Goal: Task Accomplishment & Management: Use online tool/utility

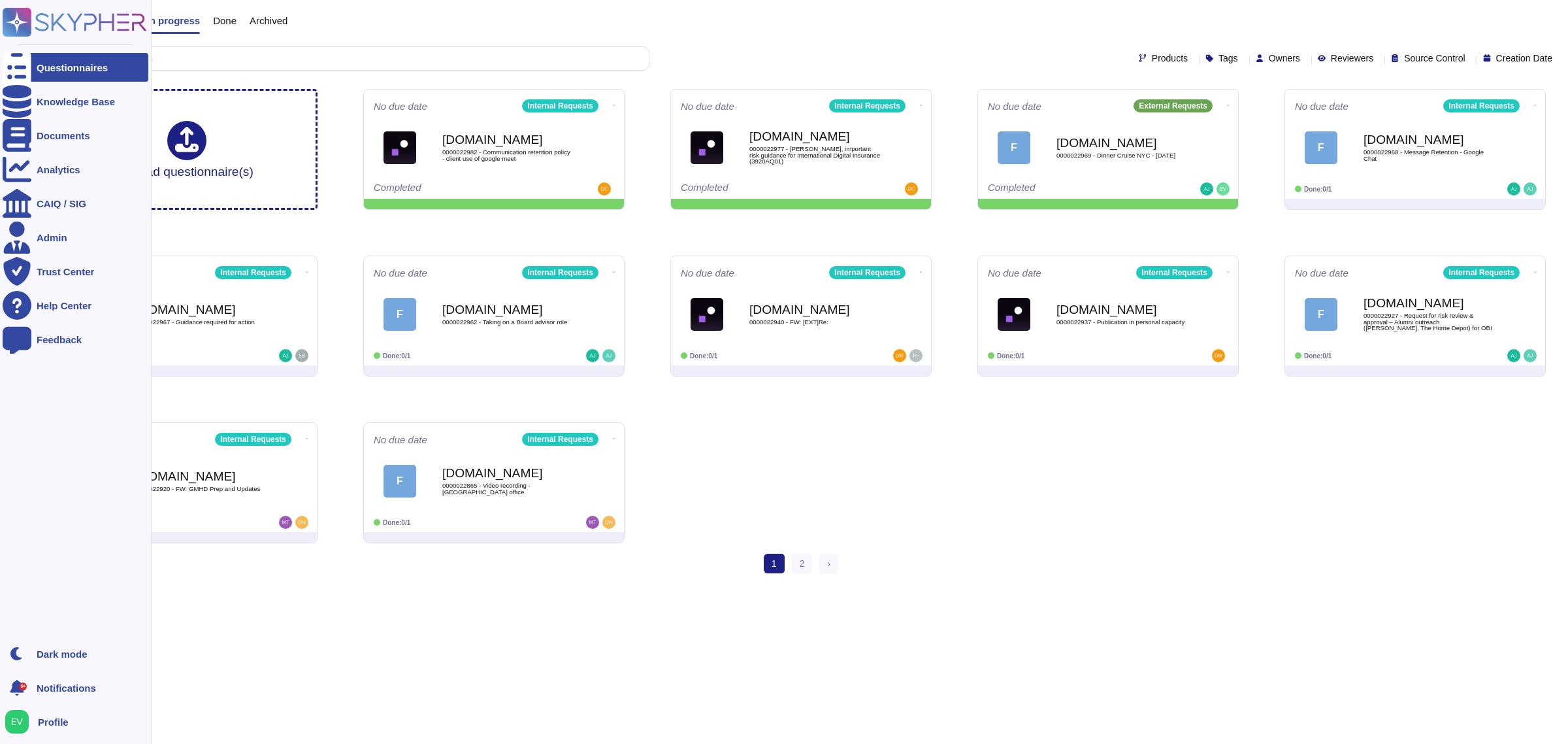
drag, startPoint x: 0, startPoint y: 0, endPoint x: 25, endPoint y: 10, distance: 26.9
click at [25, 10] on rect at bounding box center [17, 22] width 29 height 29
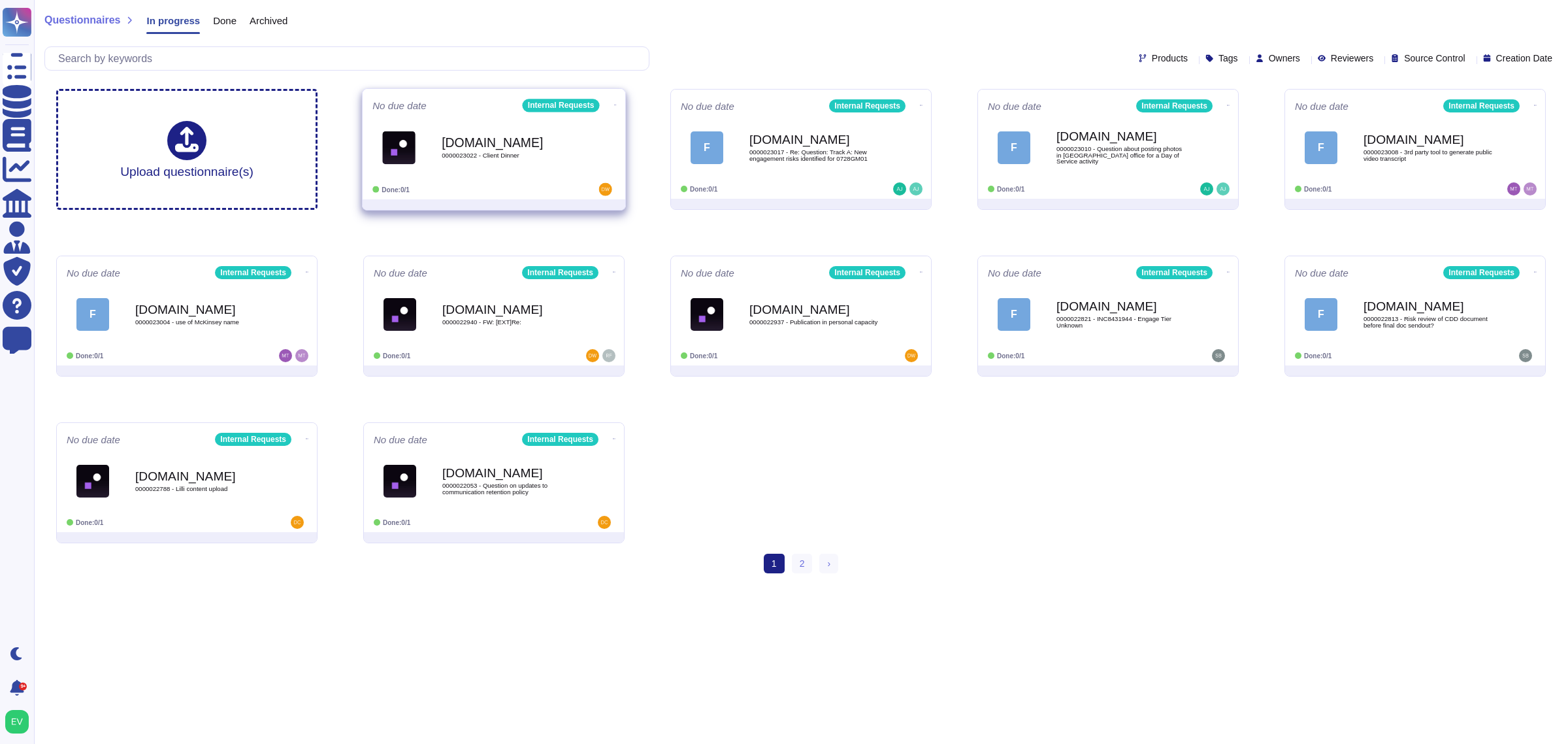
click at [460, 136] on b "[DOMAIN_NAME]" at bounding box center [507, 142] width 132 height 12
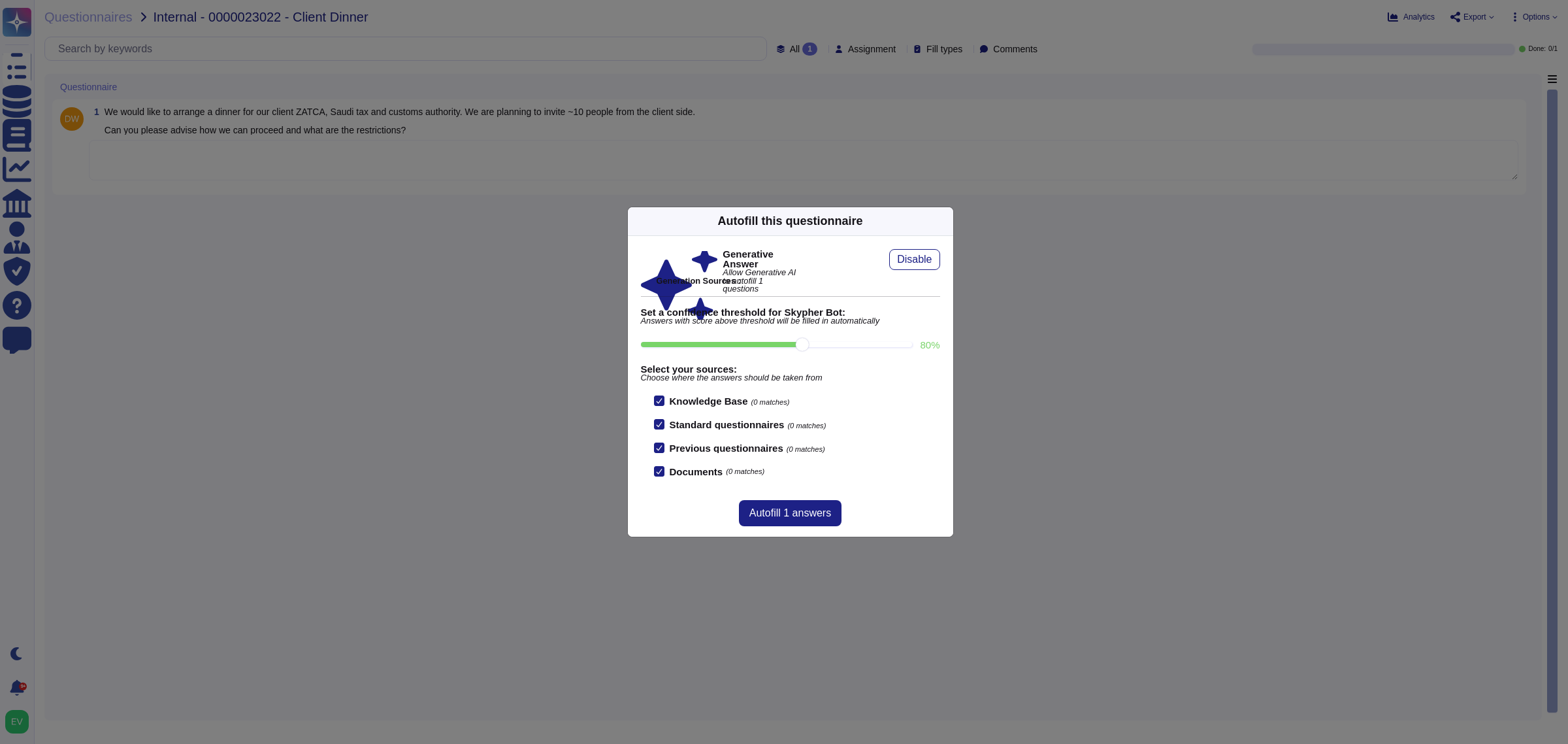
click at [935, 226] on div "Autofill this questionnaire" at bounding box center [791, 222] width 325 height 29
click at [945, 221] on icon at bounding box center [945, 221] width 0 height 0
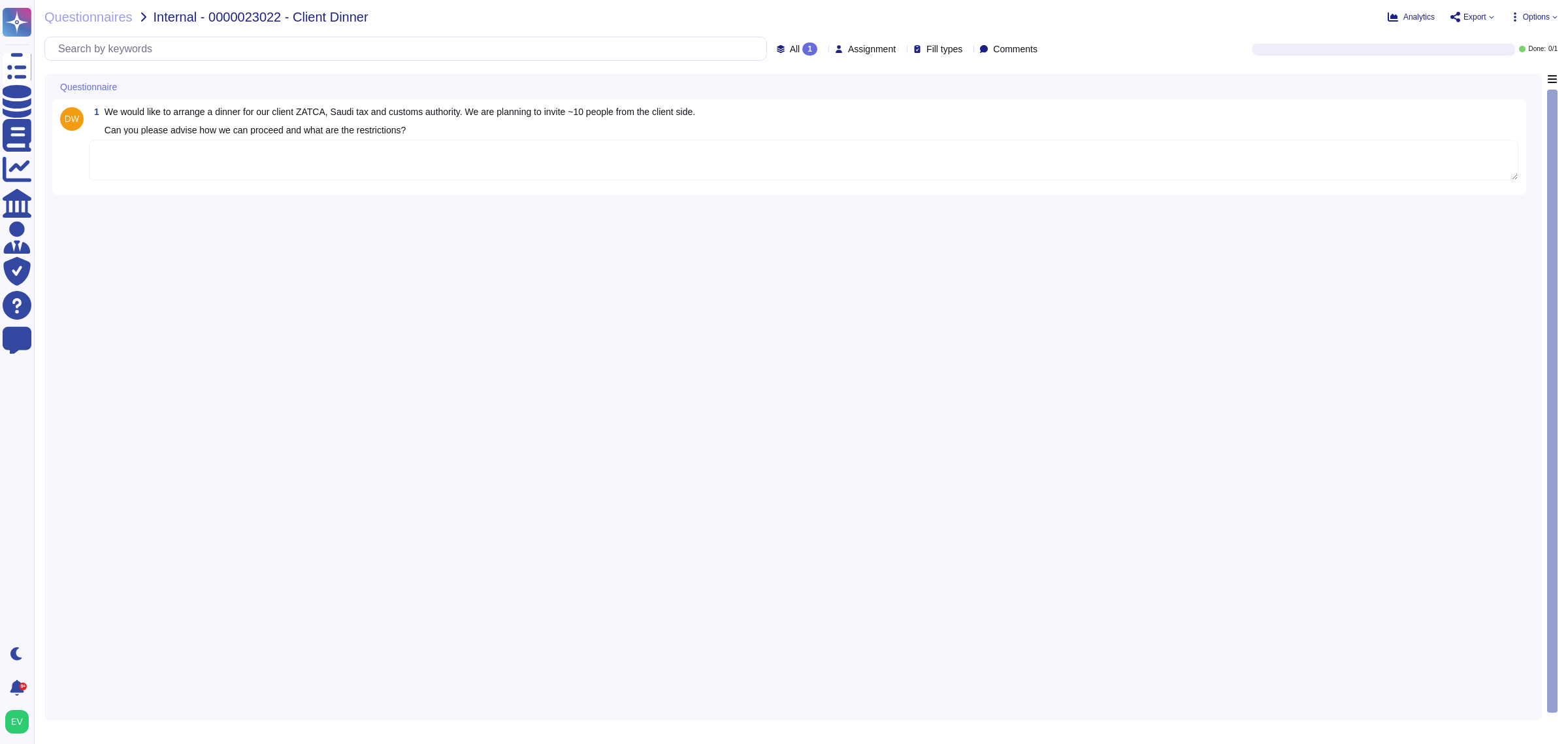
click at [353, 172] on textarea at bounding box center [803, 160] width 1430 height 41
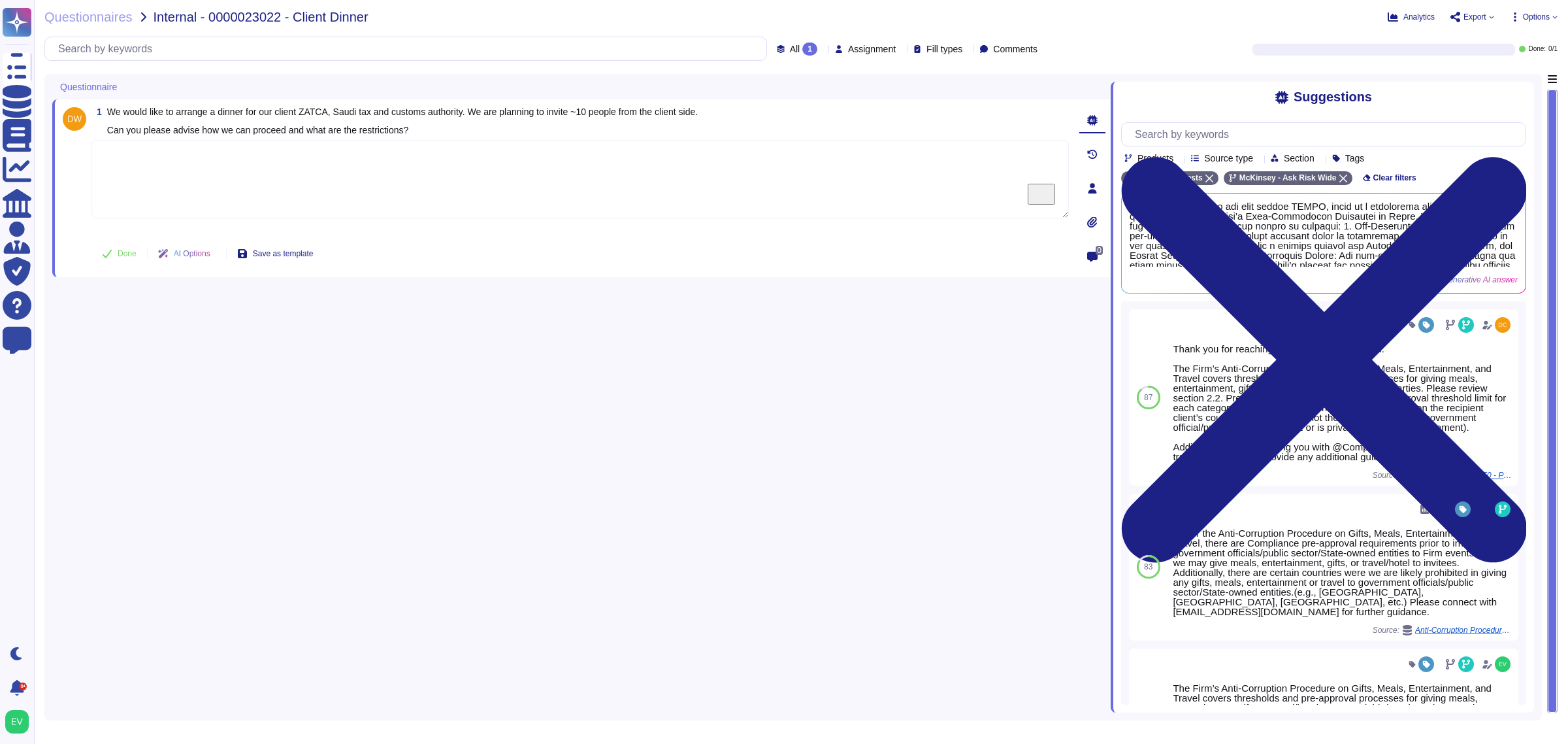
click at [1477, 19] on span "Export" at bounding box center [1475, 17] width 23 height 8
click at [1440, 57] on p "Copy link" at bounding box center [1461, 89] width 43 height 80
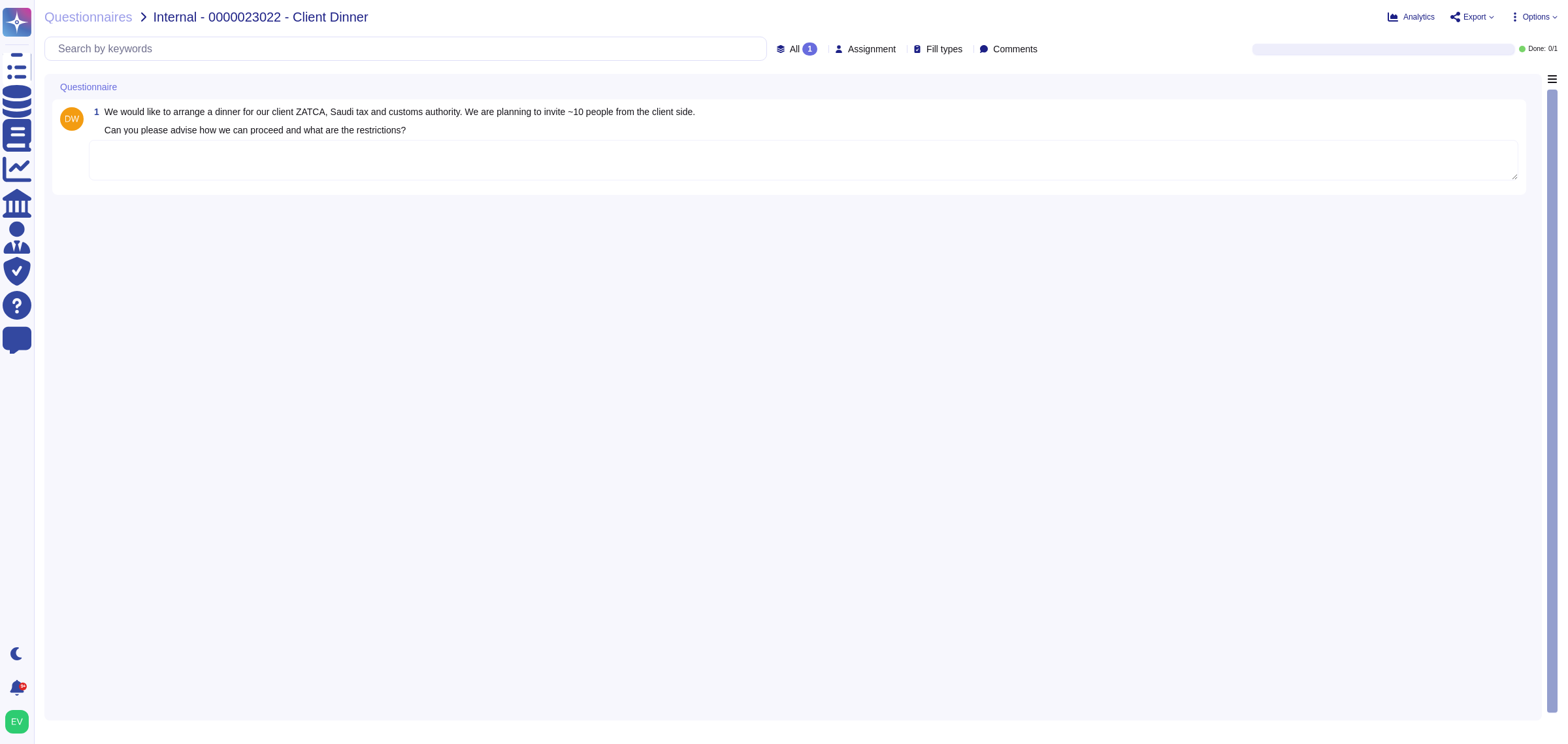
click at [1408, 23] on div "Analytics Export Options" at bounding box center [1262, 17] width 589 height 13
click at [1419, 17] on span "Analytics" at bounding box center [1418, 17] width 31 height 8
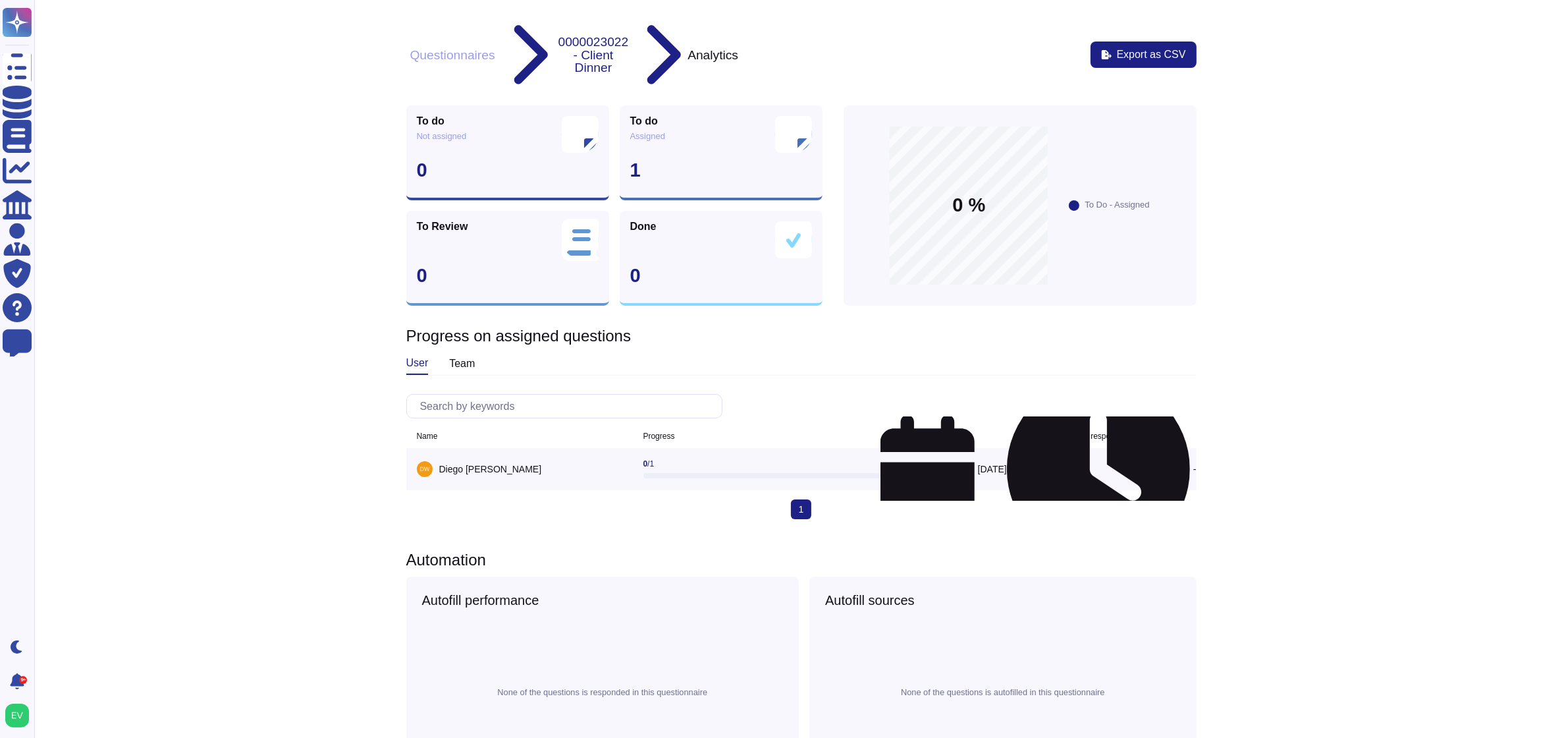
click at [493, 48] on button "Questionnaires" at bounding box center [452, 55] width 93 height 14
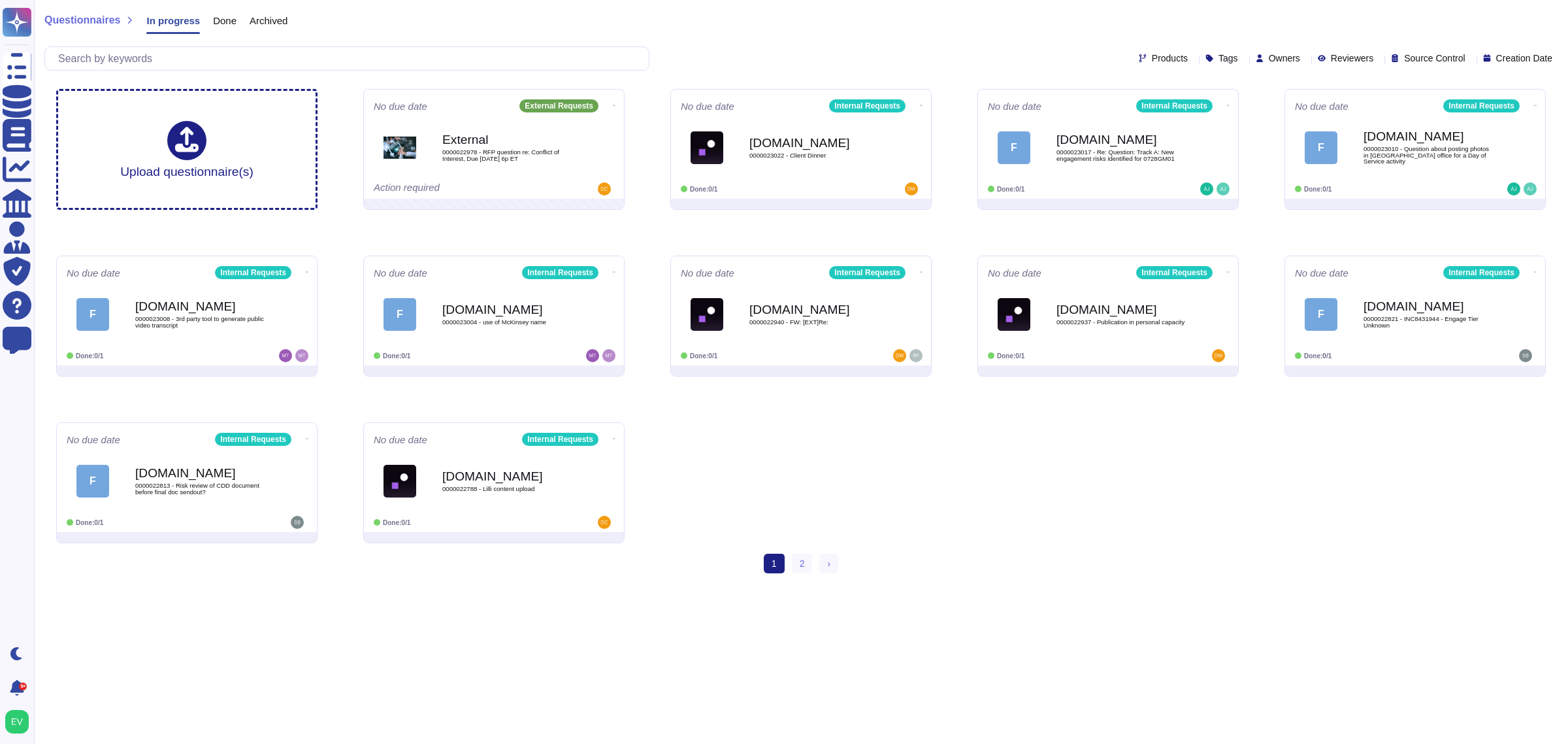
click at [1205, 56] on div "Tags" at bounding box center [1224, 58] width 38 height 10
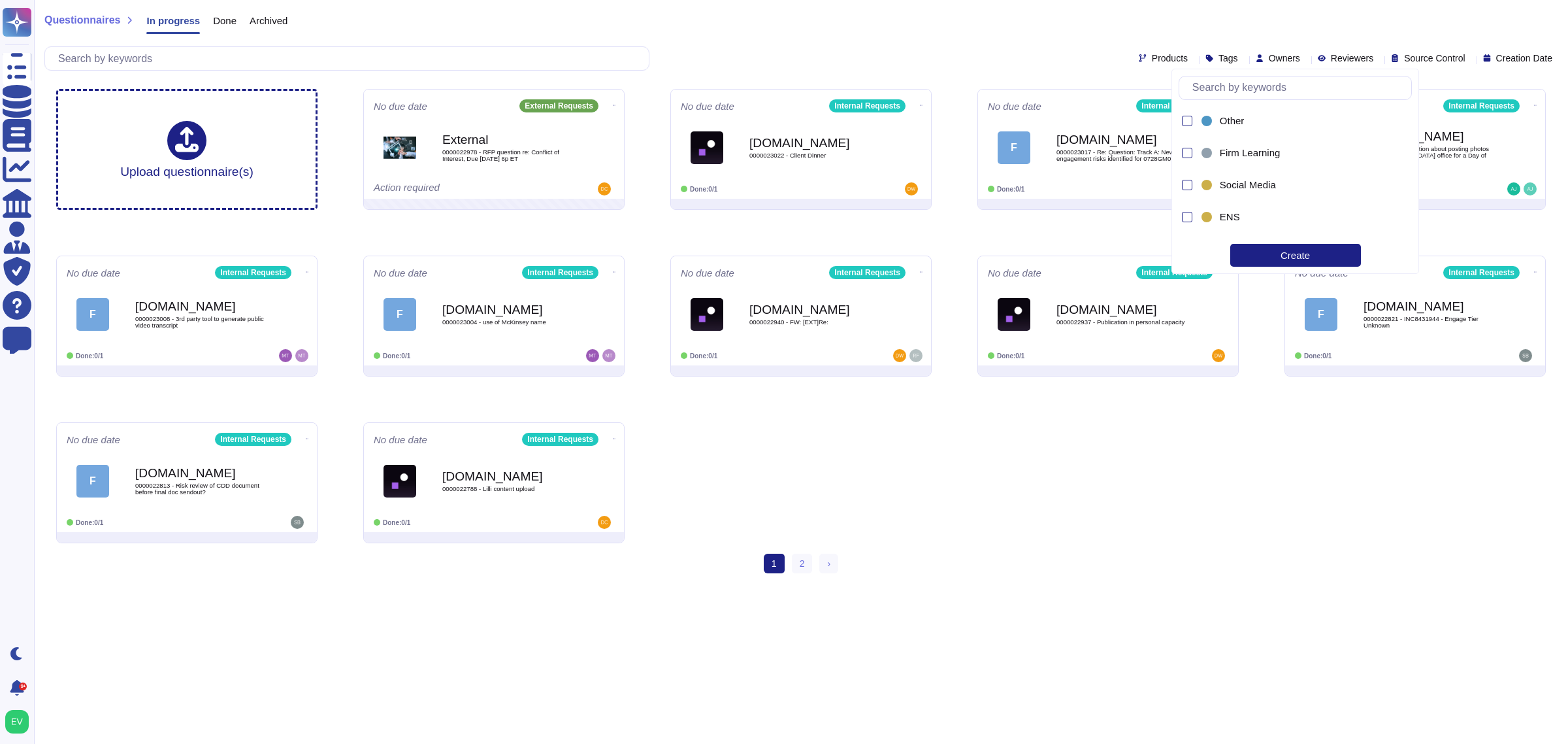
click at [1093, 46] on div "Products Tags Owners Reviewers Source Control Creation Date" at bounding box center [800, 58] width 1513 height 24
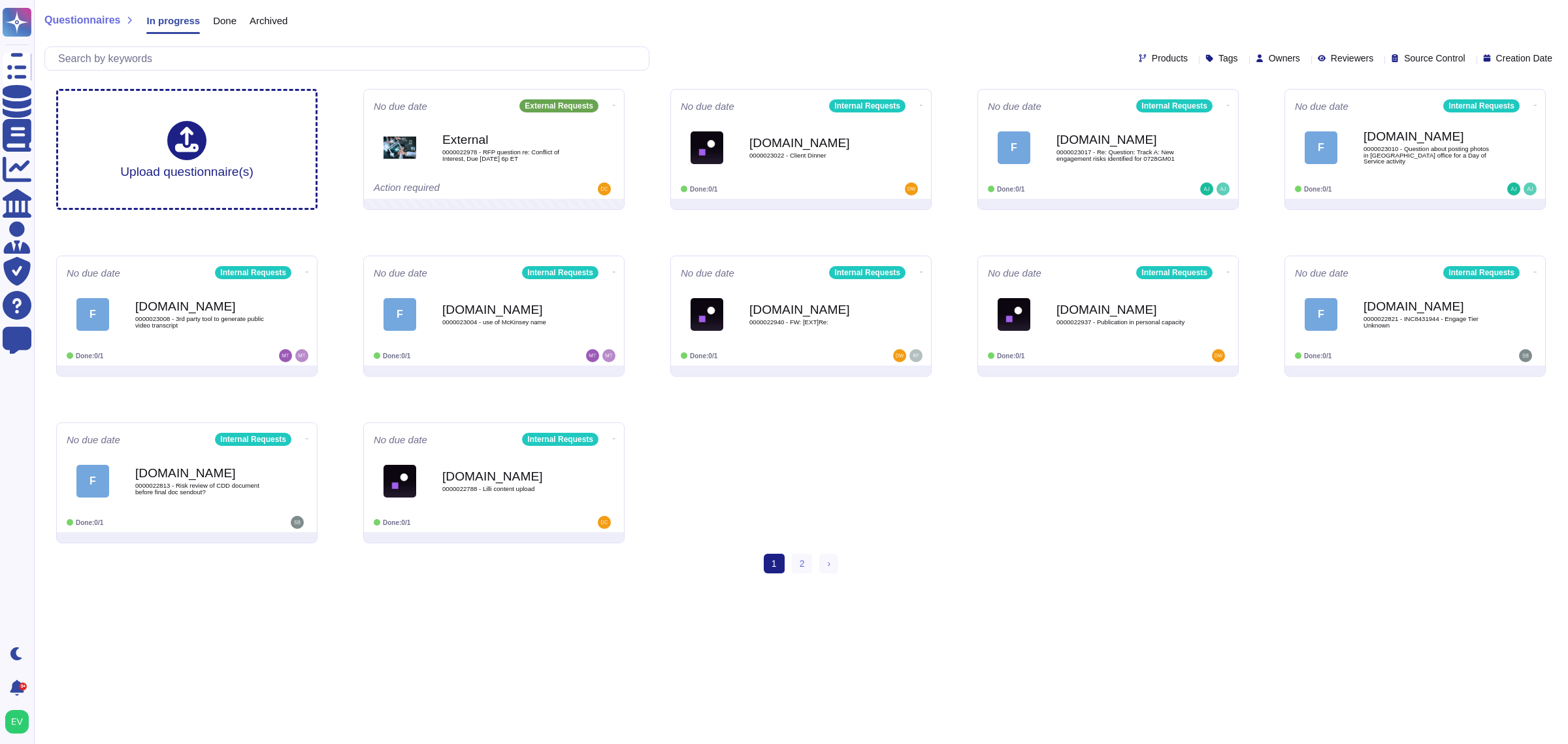
click at [1152, 60] on span "Products" at bounding box center [1170, 57] width 36 height 9
click at [1331, 46] on div "Products Tags Owners Reviewers Source Control Creation Date" at bounding box center [800, 58] width 1513 height 24
click at [1427, 57] on span "Source Control" at bounding box center [1434, 57] width 61 height 9
click at [1416, 6] on div "Questionnaires In progress Done Archived Products Tags Owners Reviewers Source …" at bounding box center [801, 39] width 1534 height 78
